Goal: Information Seeking & Learning: Learn about a topic

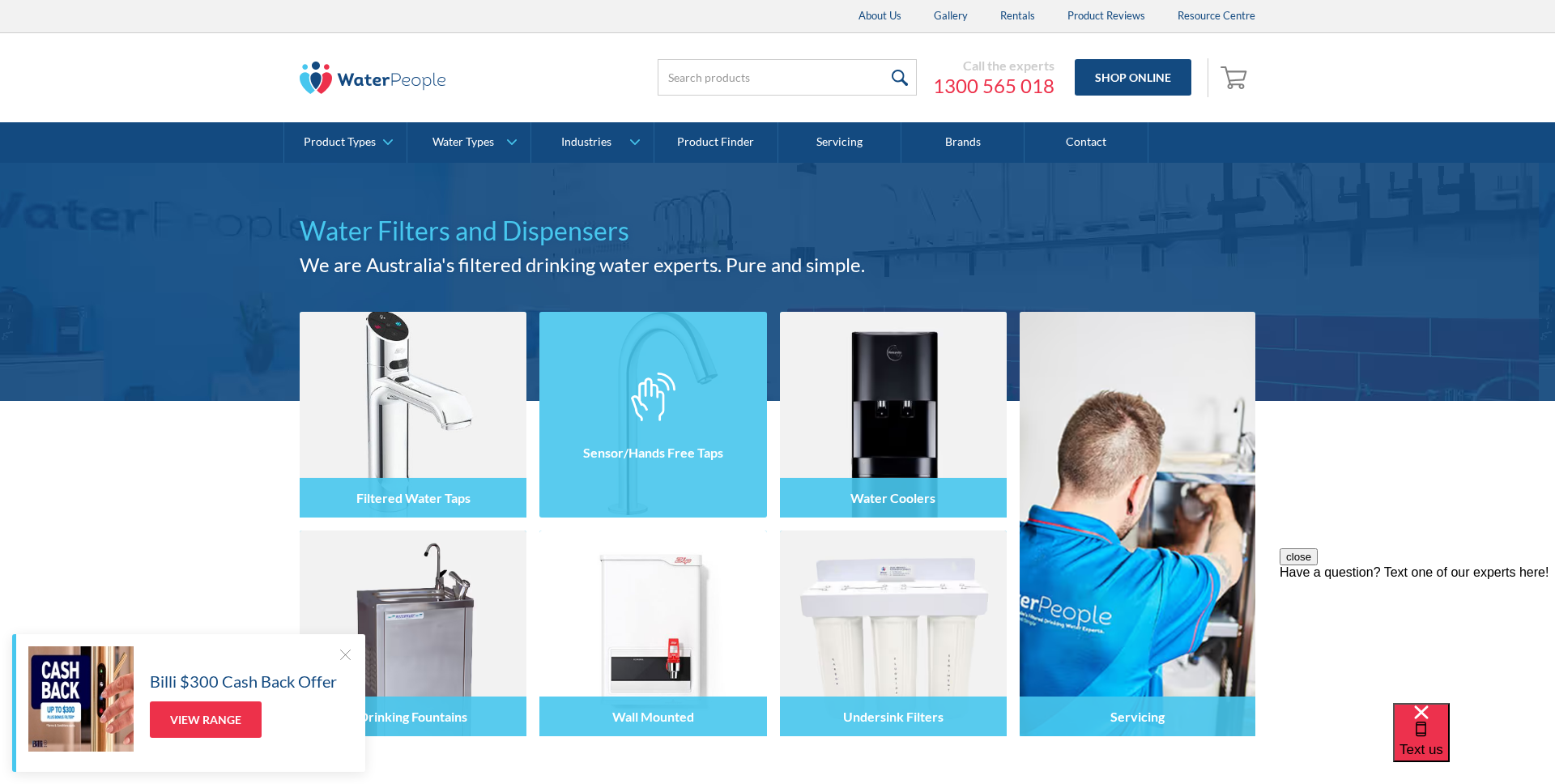
scroll to position [9, 0]
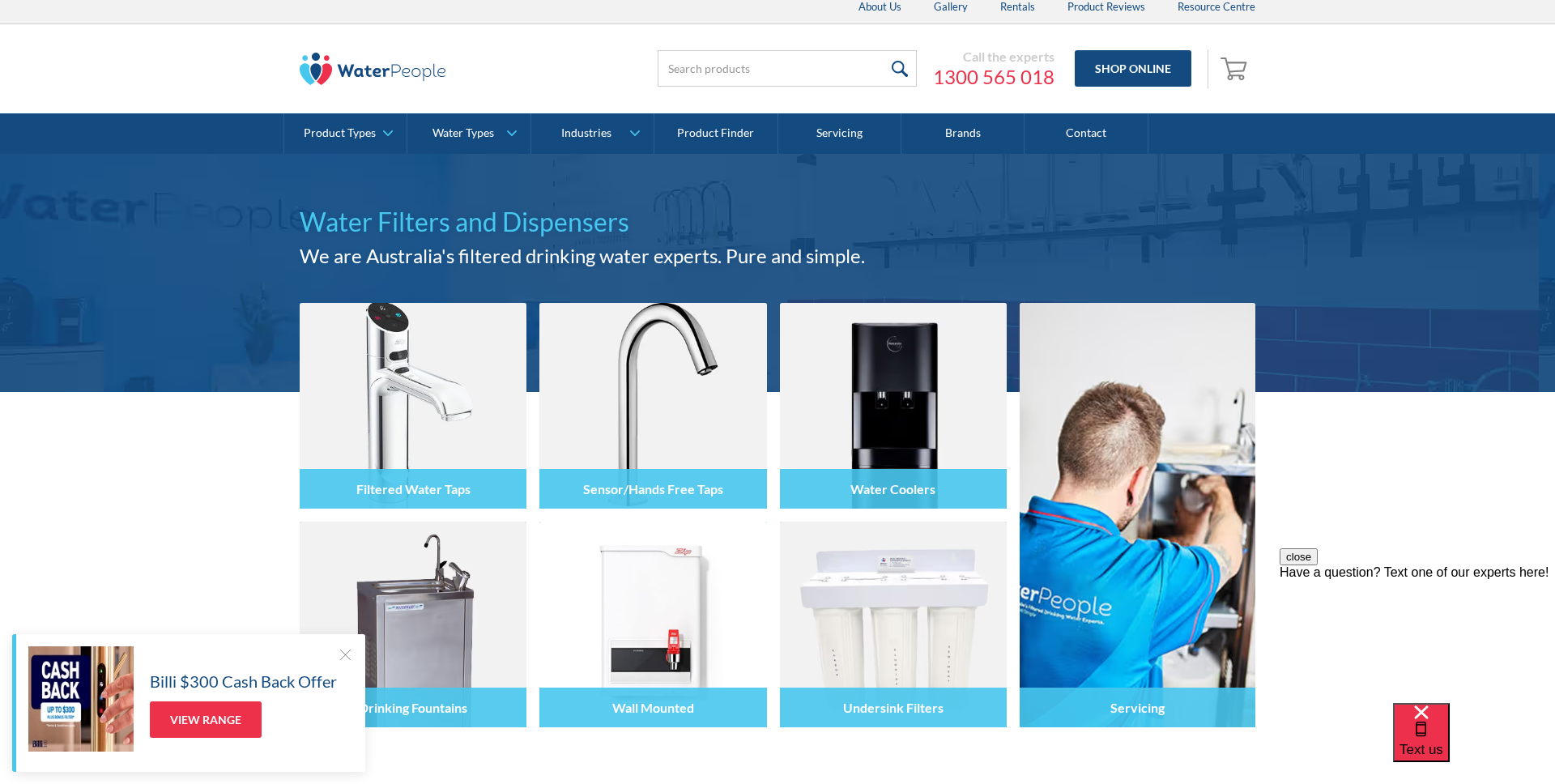
drag, startPoint x: 344, startPoint y: 652, endPoint x: 357, endPoint y: 648, distance: 13.6
click at [344, 652] on div at bounding box center [345, 654] width 17 height 17
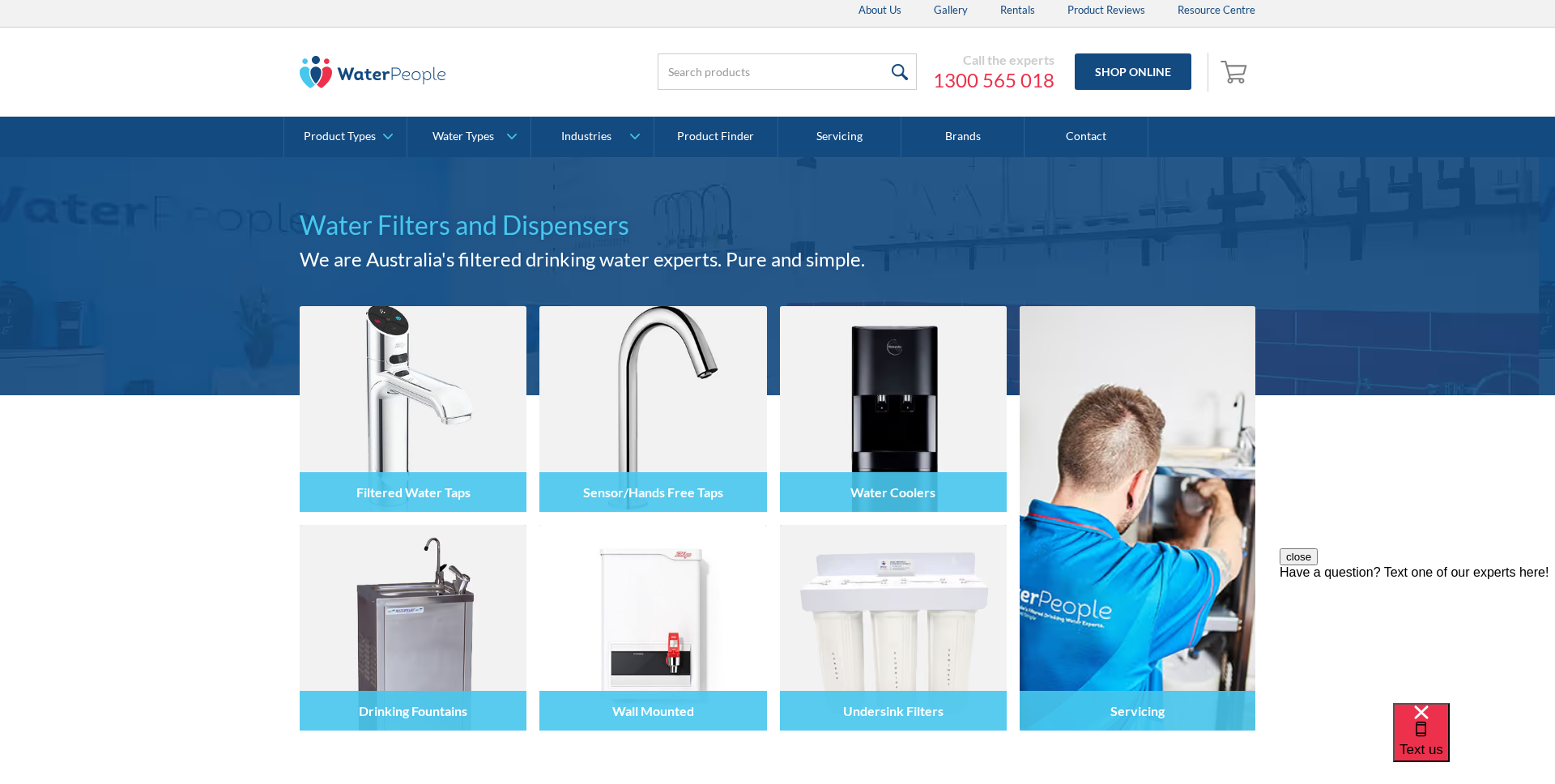
scroll to position [0, 0]
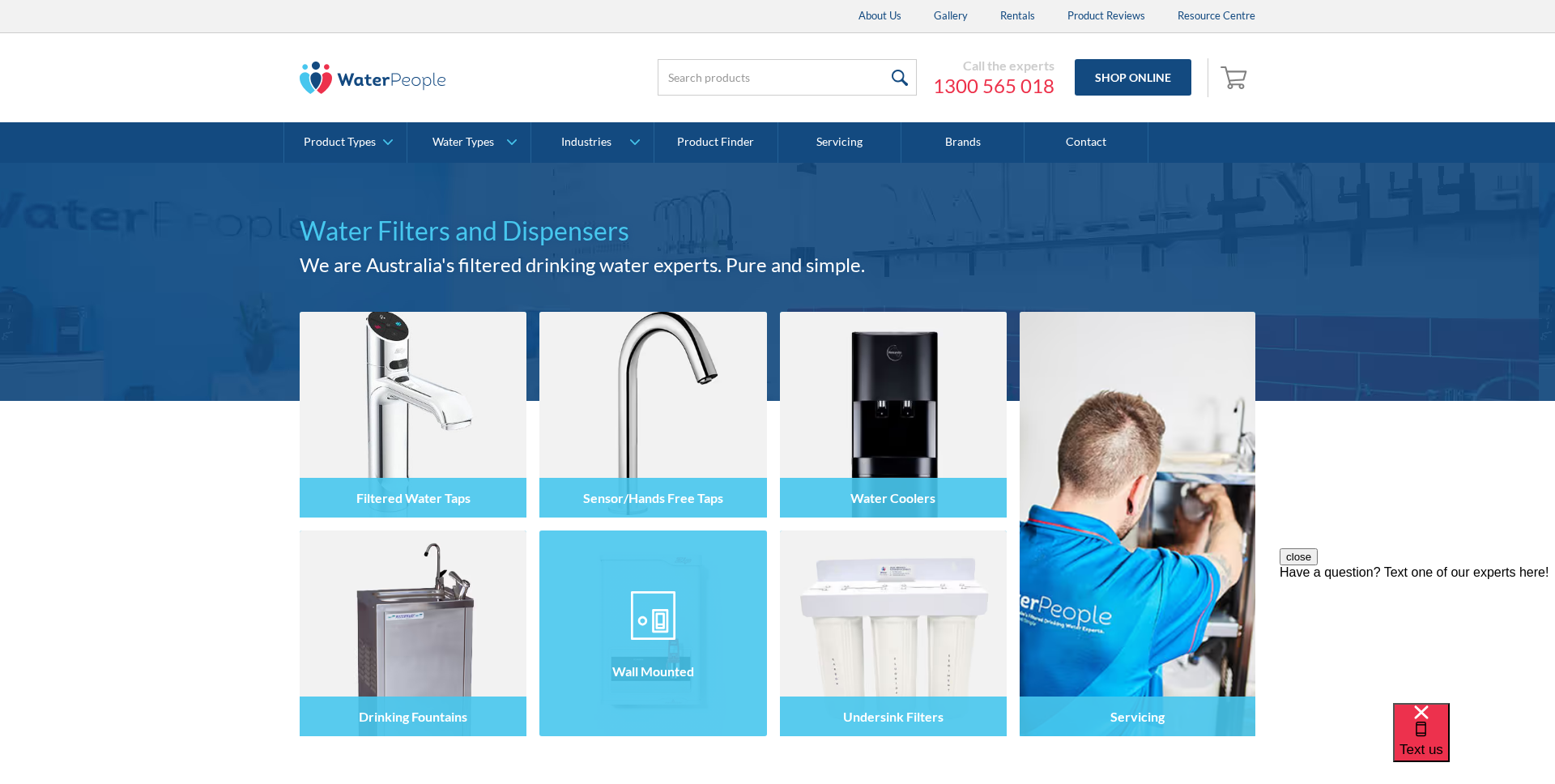
click at [663, 620] on img at bounding box center [654, 615] width 45 height 49
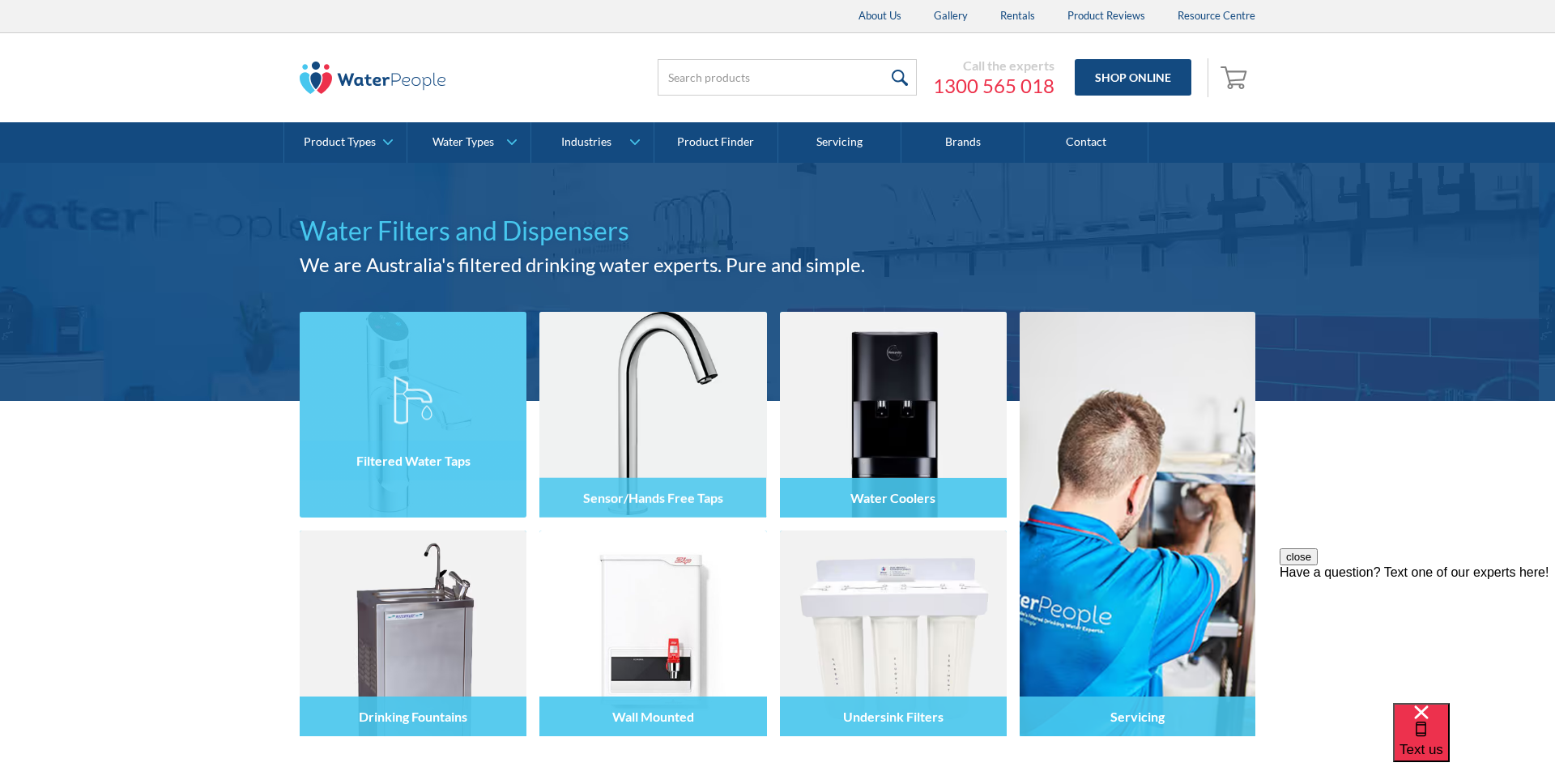
click at [414, 381] on img at bounding box center [412, 399] width 39 height 49
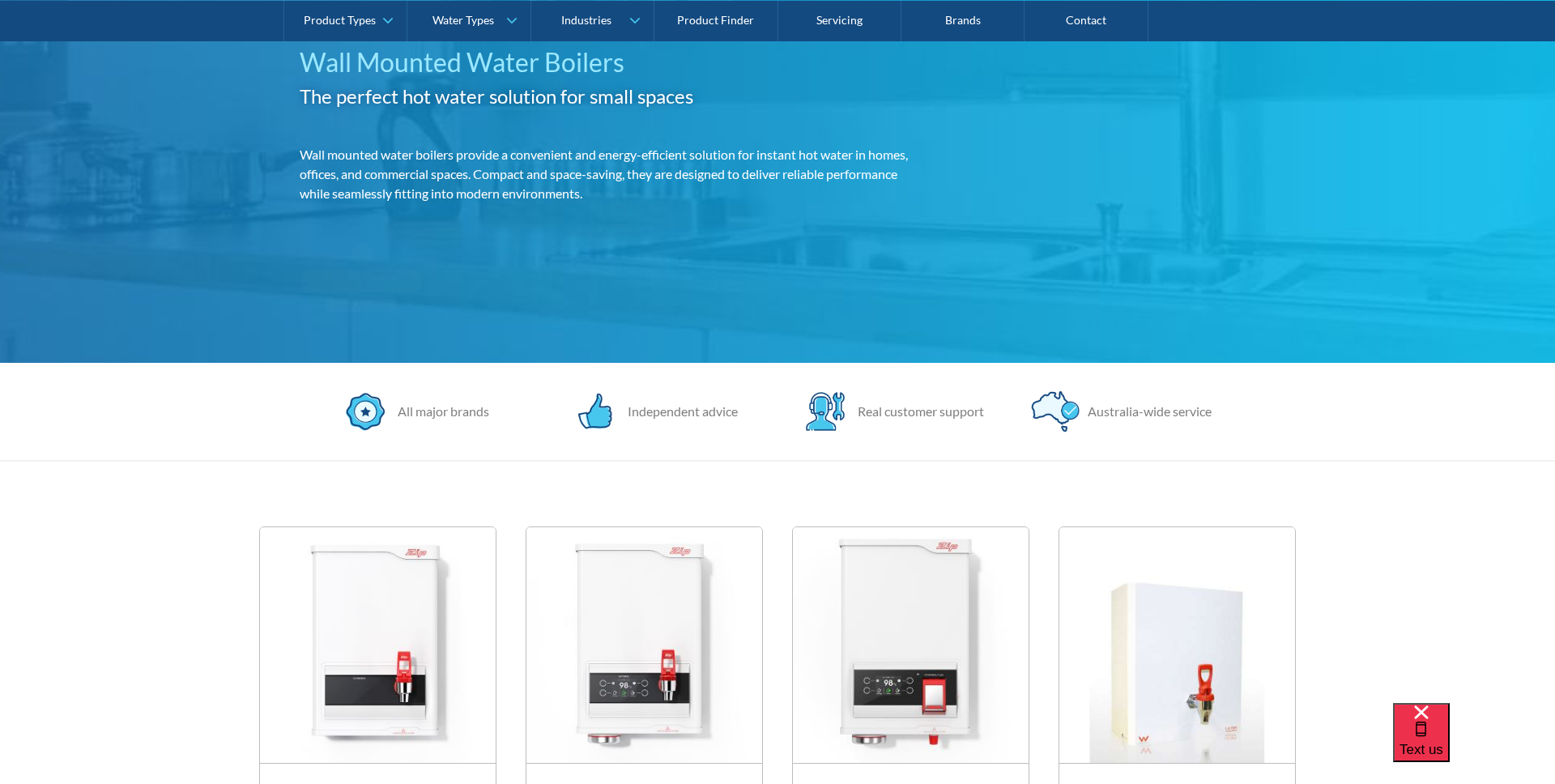
scroll to position [282, 0]
